Goal: Task Accomplishment & Management: Manage account settings

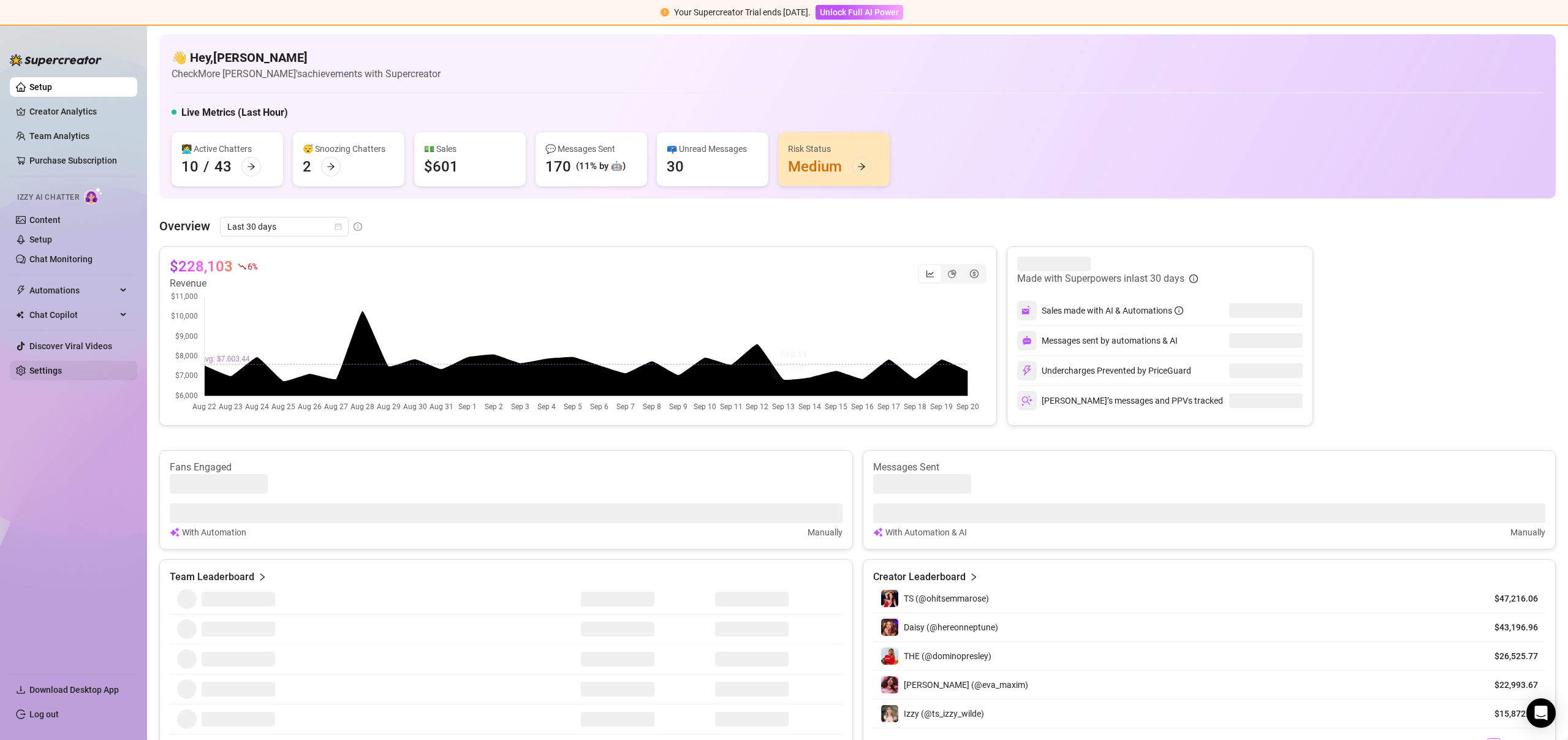
click at [43, 366] on link "Settings" at bounding box center [46, 370] width 33 height 10
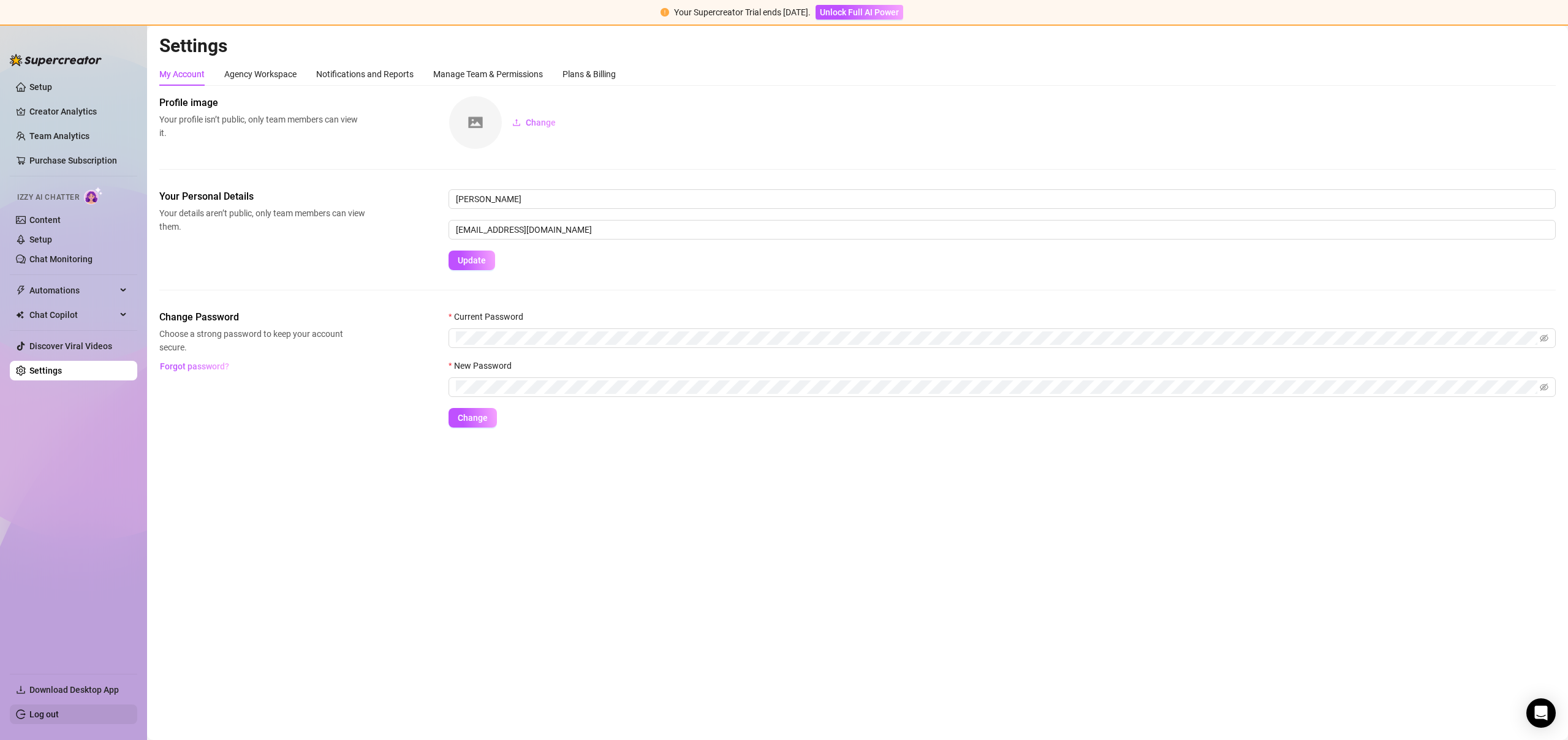
click at [46, 709] on link "Log out" at bounding box center [44, 714] width 29 height 10
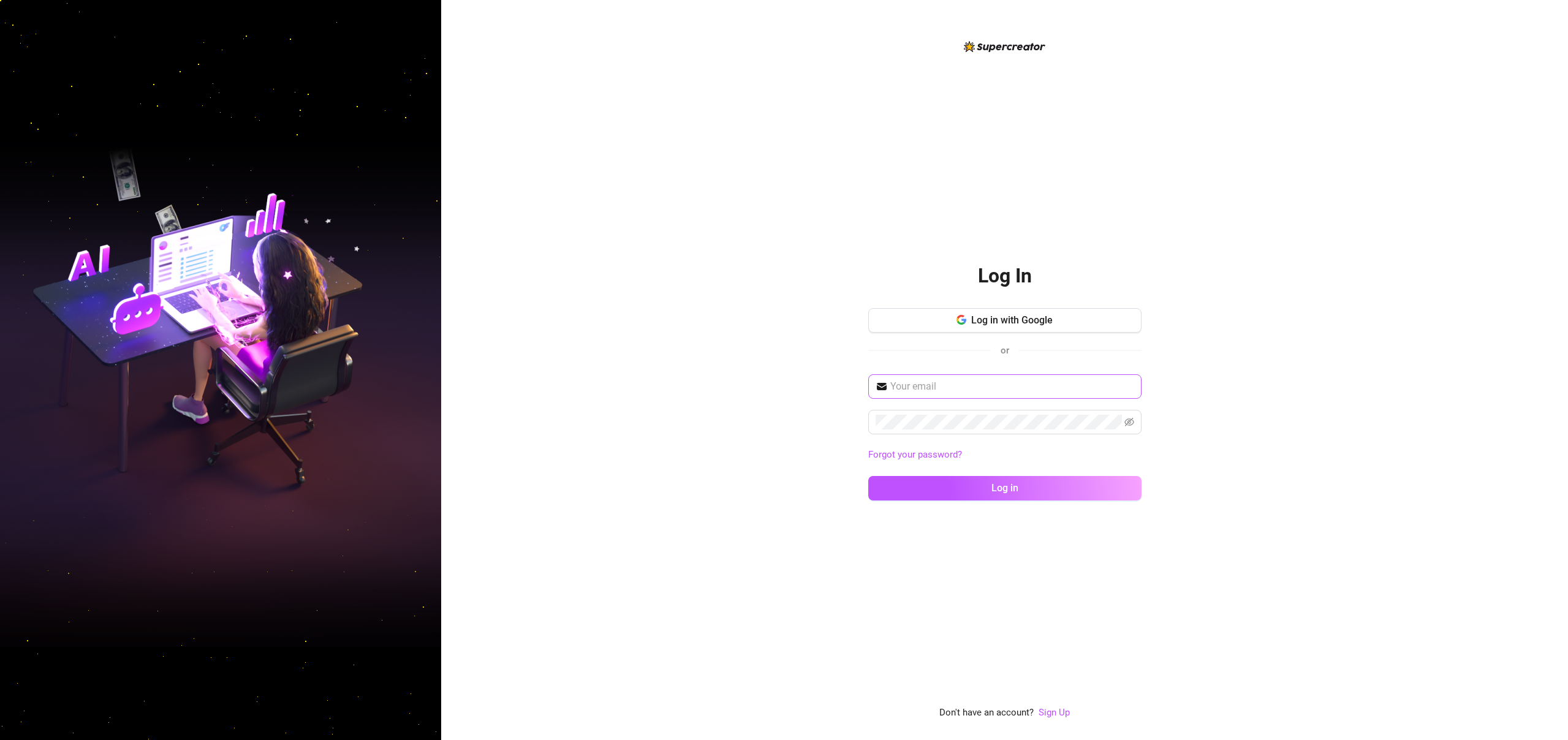
click at [945, 395] on span at bounding box center [1005, 387] width 273 height 24
type input "[DOMAIN_NAME][EMAIL_ADDRESS][DOMAIN_NAME]"
click at [966, 429] on span at bounding box center [1005, 422] width 273 height 24
click at [868, 476] on button "Log in" at bounding box center [1005, 488] width 273 height 24
